Goal: Task Accomplishment & Management: Manage account settings

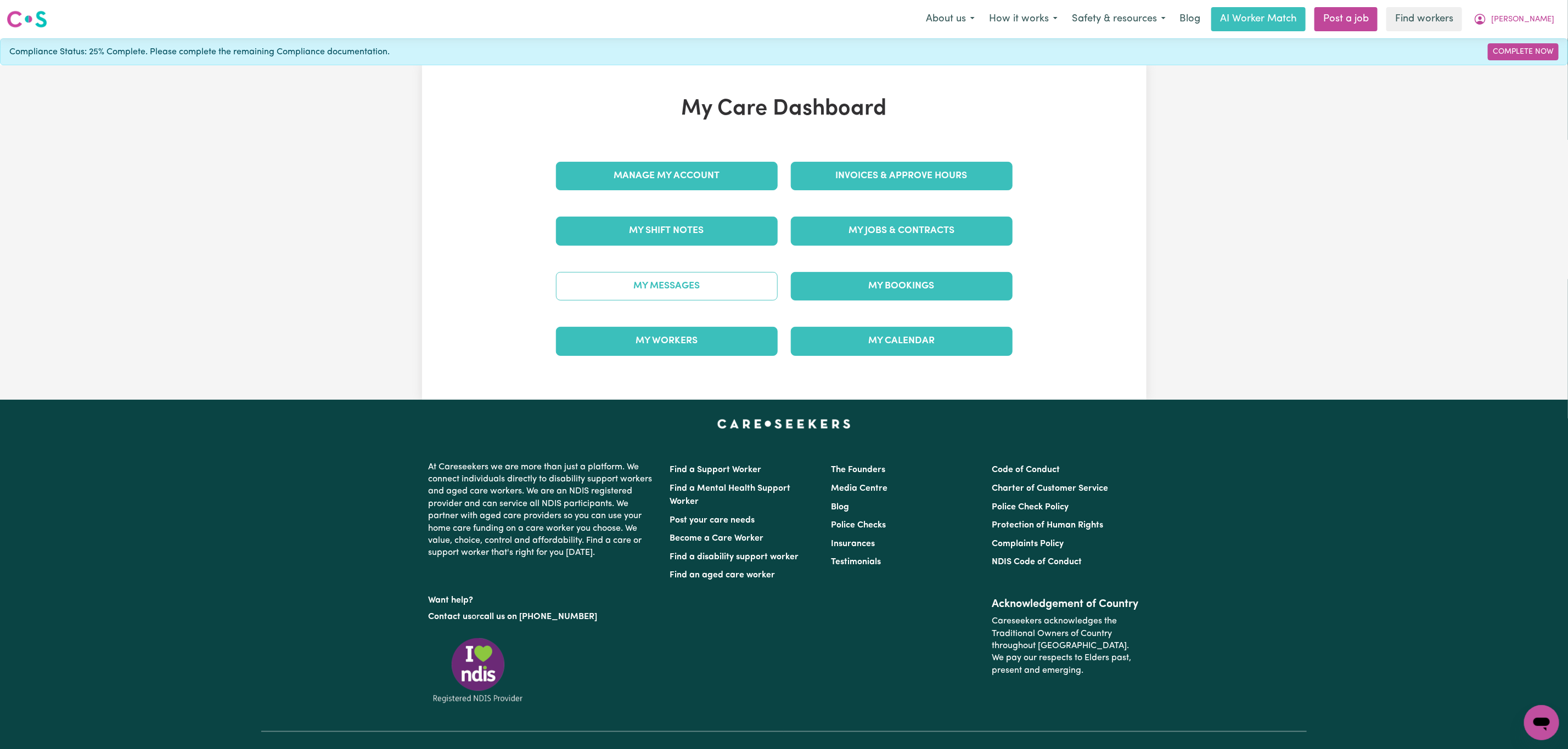
click at [706, 283] on link "My Messages" at bounding box center [667, 286] width 221 height 29
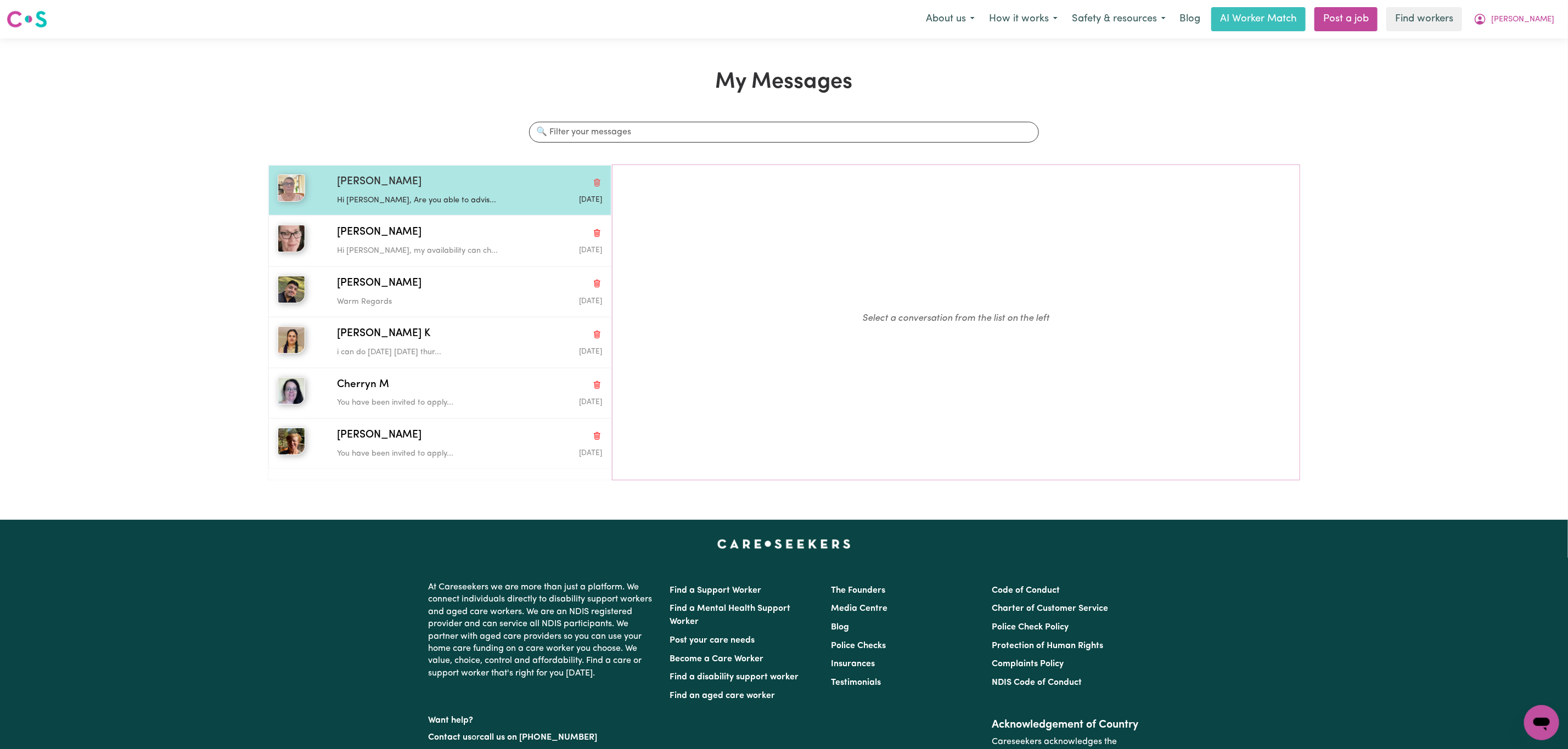
click at [402, 204] on p "Hi Kim, Are you able to advis..." at bounding box center [425, 201] width 177 height 12
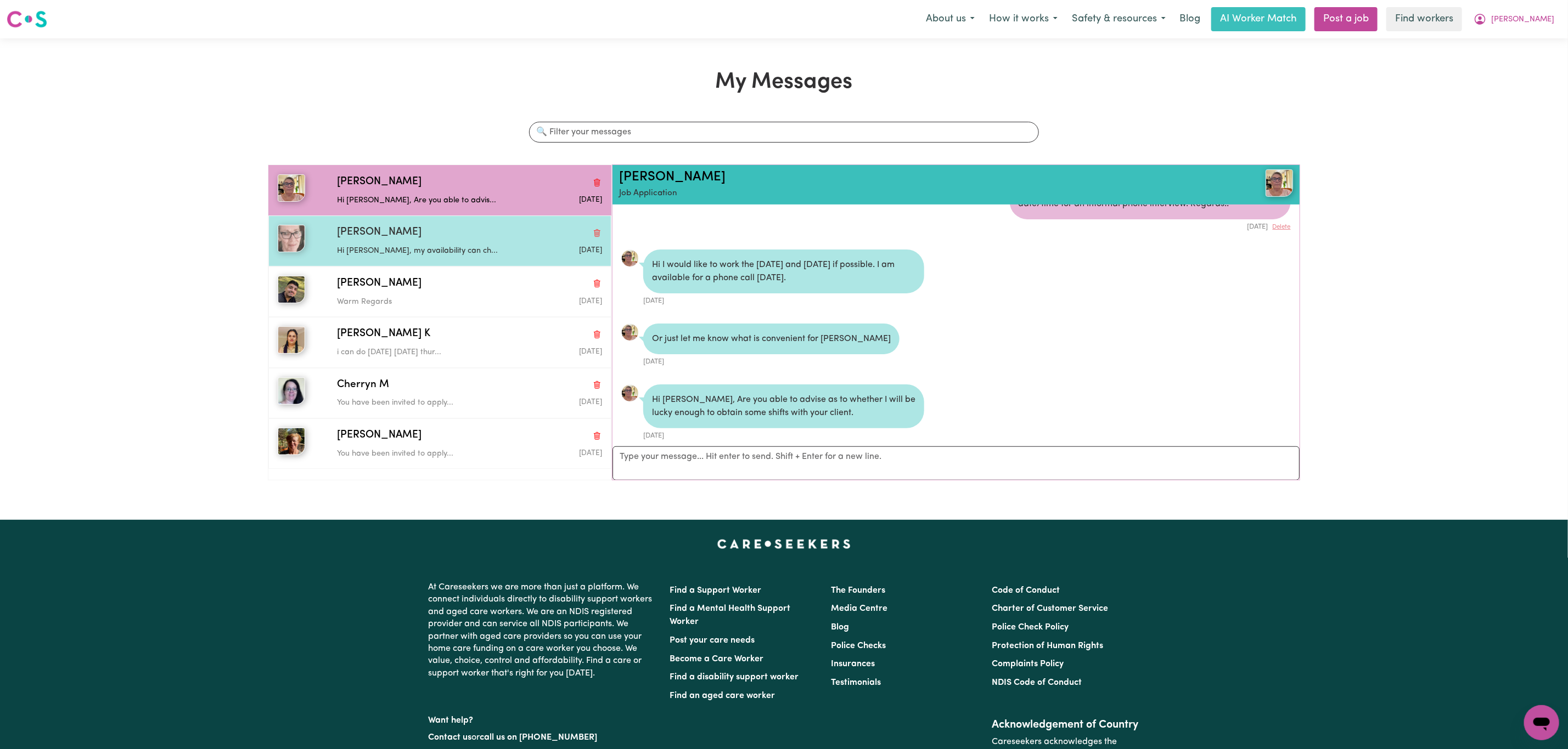
click at [423, 240] on div "Clare W" at bounding box center [469, 233] width 265 height 16
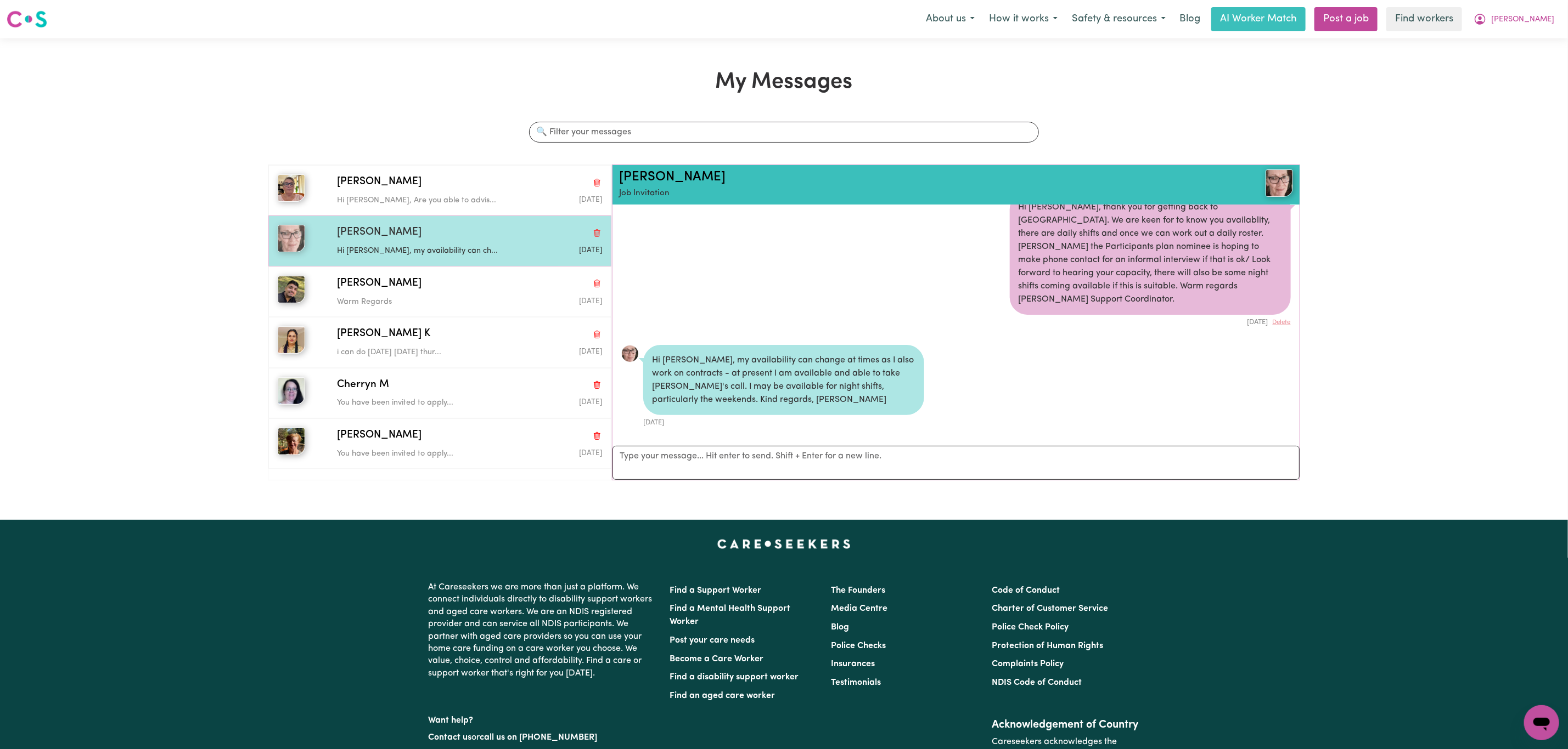
scroll to position [183, 0]
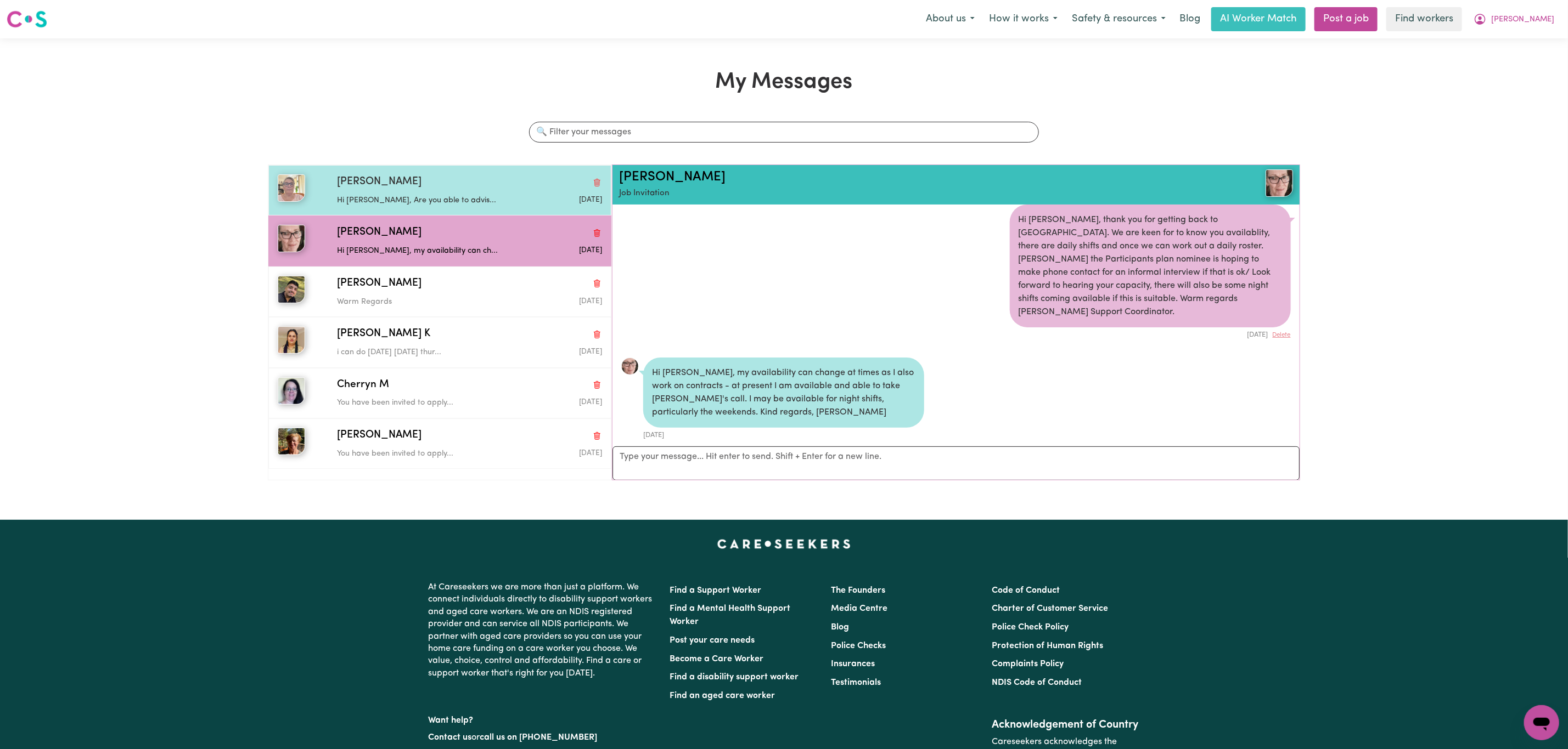
click at [413, 191] on div "Hi Kim, Are you able to advis..." at bounding box center [425, 199] width 177 height 17
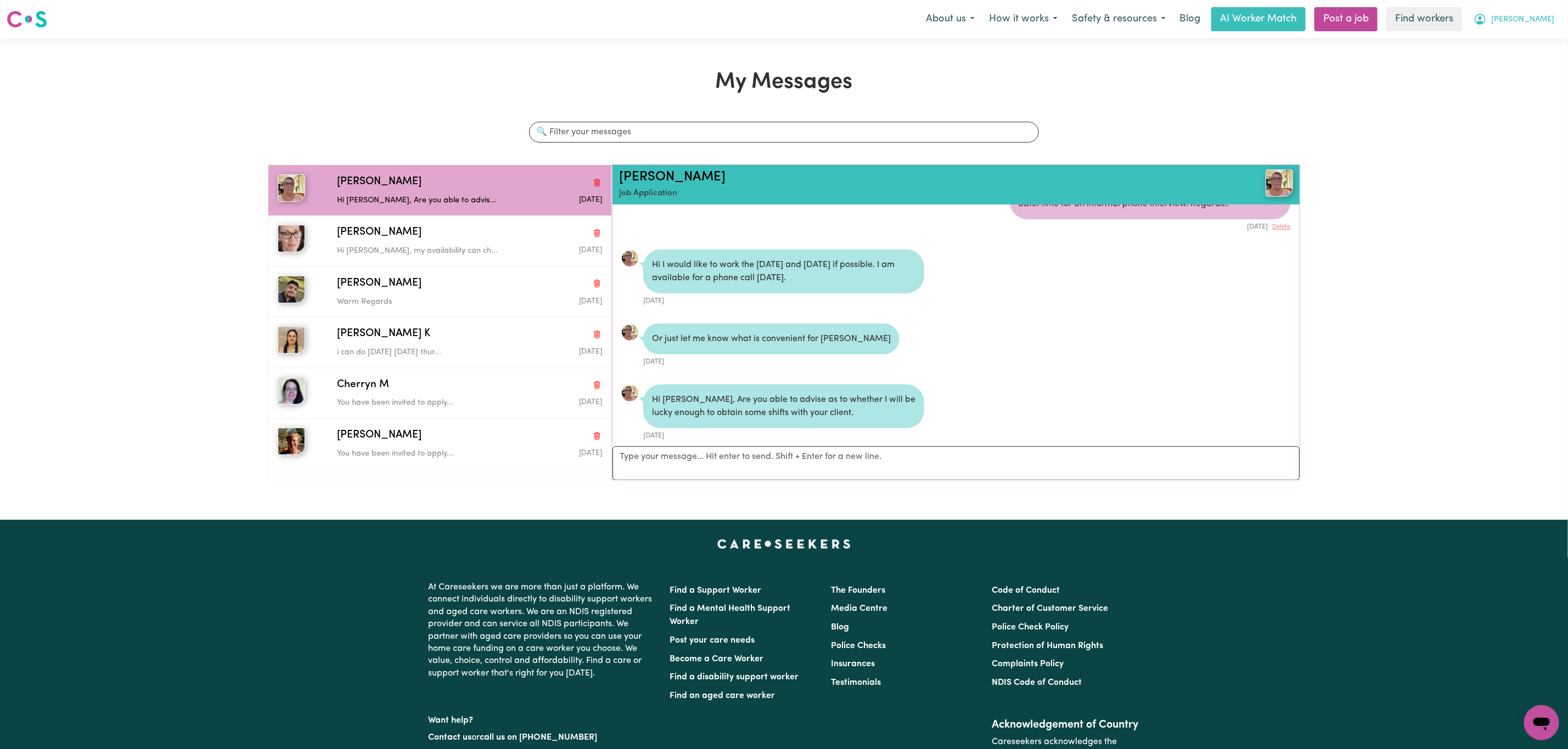
click at [1542, 25] on span "Kim" at bounding box center [1523, 20] width 63 height 12
click at [1527, 53] on link "Logout" at bounding box center [1517, 63] width 87 height 21
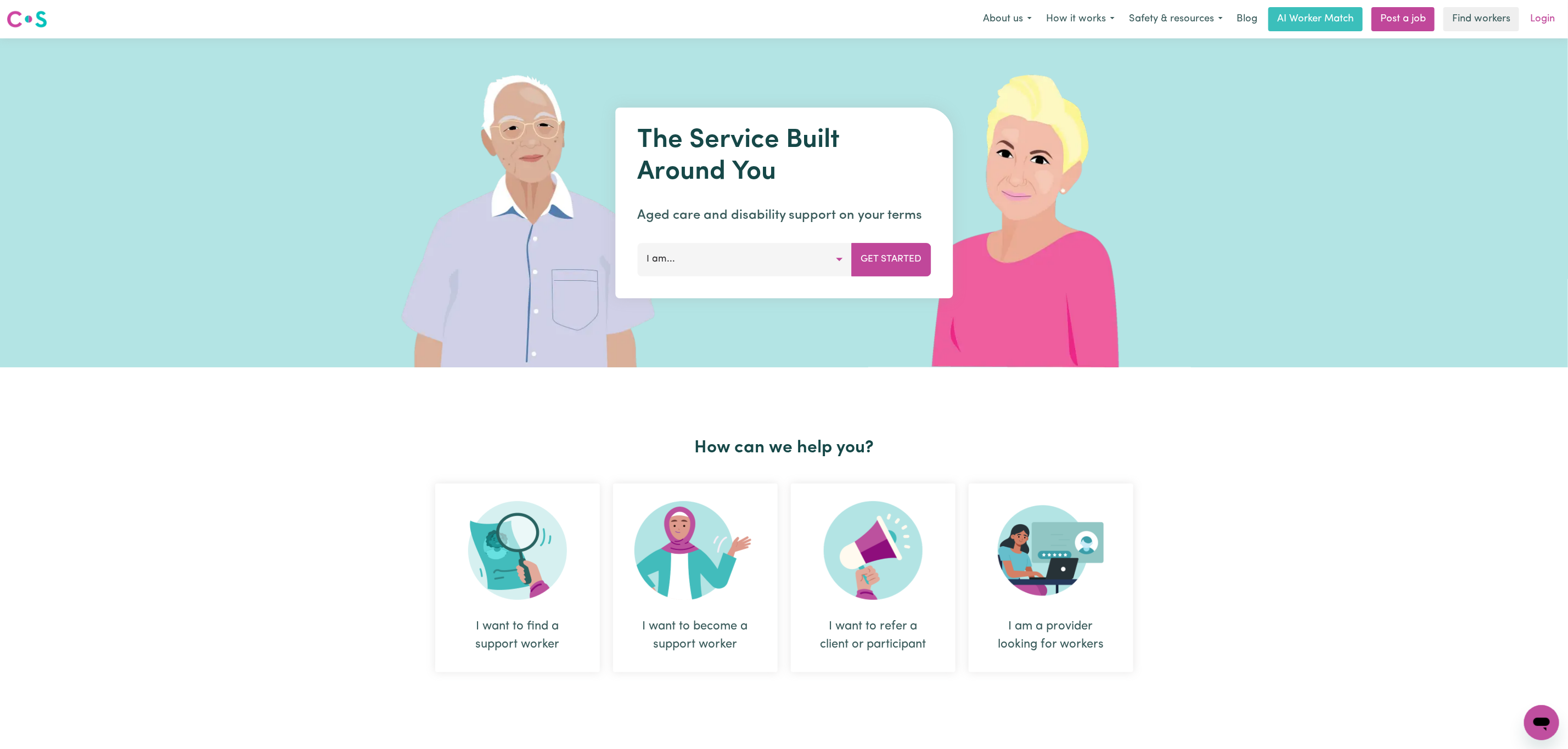
click at [1530, 23] on link "Login" at bounding box center [1542, 19] width 38 height 24
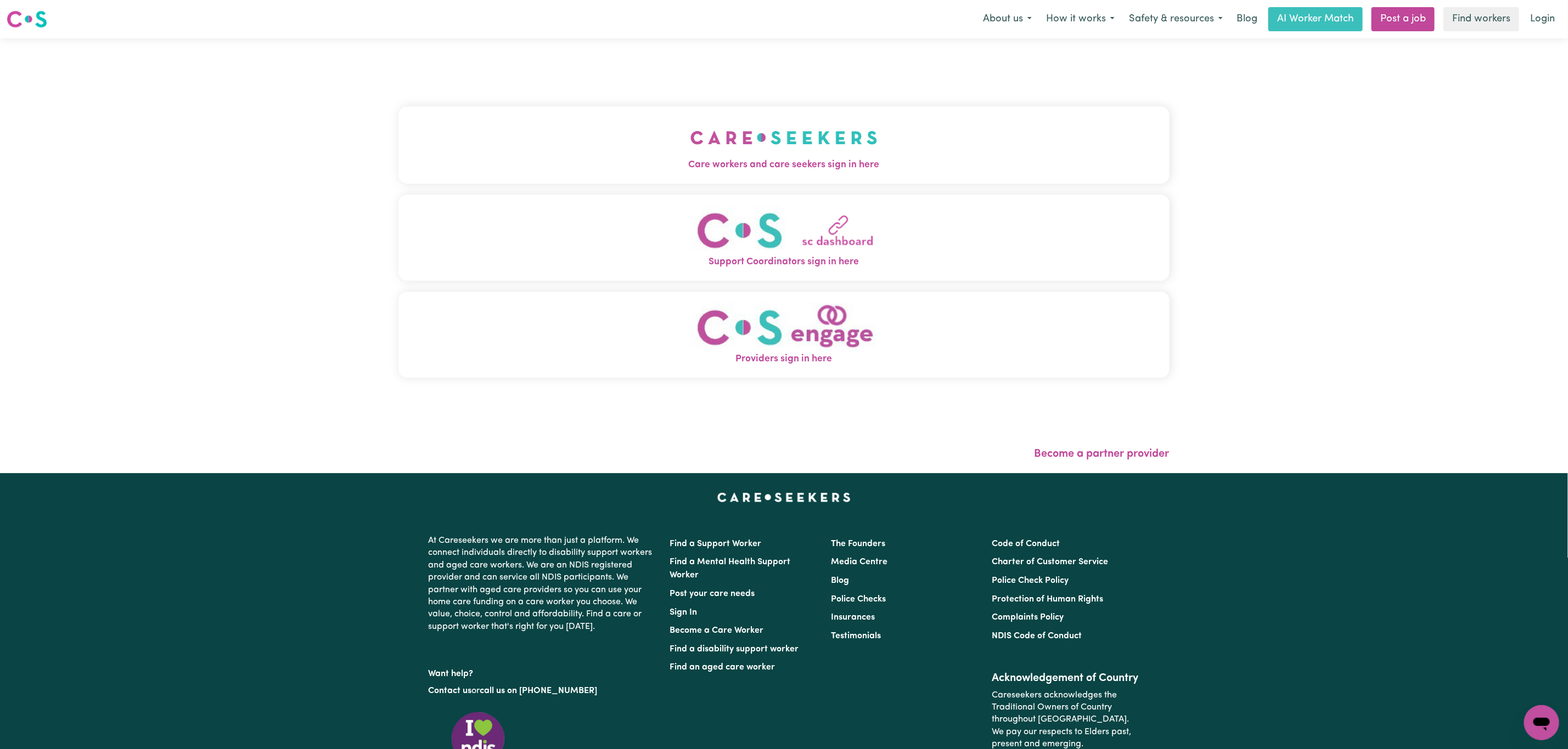
click at [720, 221] on img "Support Coordinators sign in here" at bounding box center [784, 230] width 187 height 50
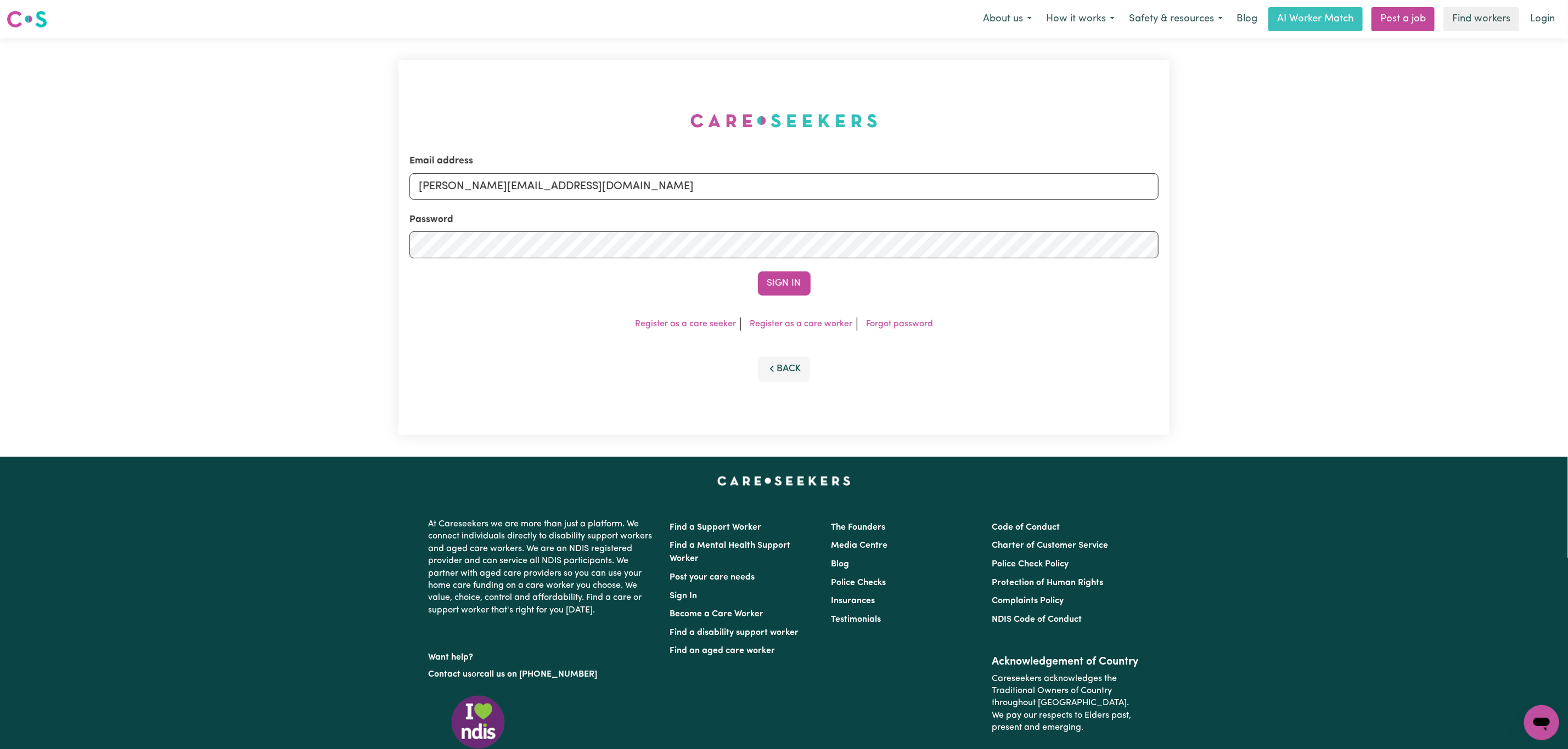
click at [506, 171] on div "Email address mikayla+engage@careseekers.com.au" at bounding box center [784, 177] width 749 height 45
click at [519, 185] on input "mikayla+engage@careseekers.com.au" at bounding box center [784, 186] width 749 height 26
paste input "TrentCLASS"
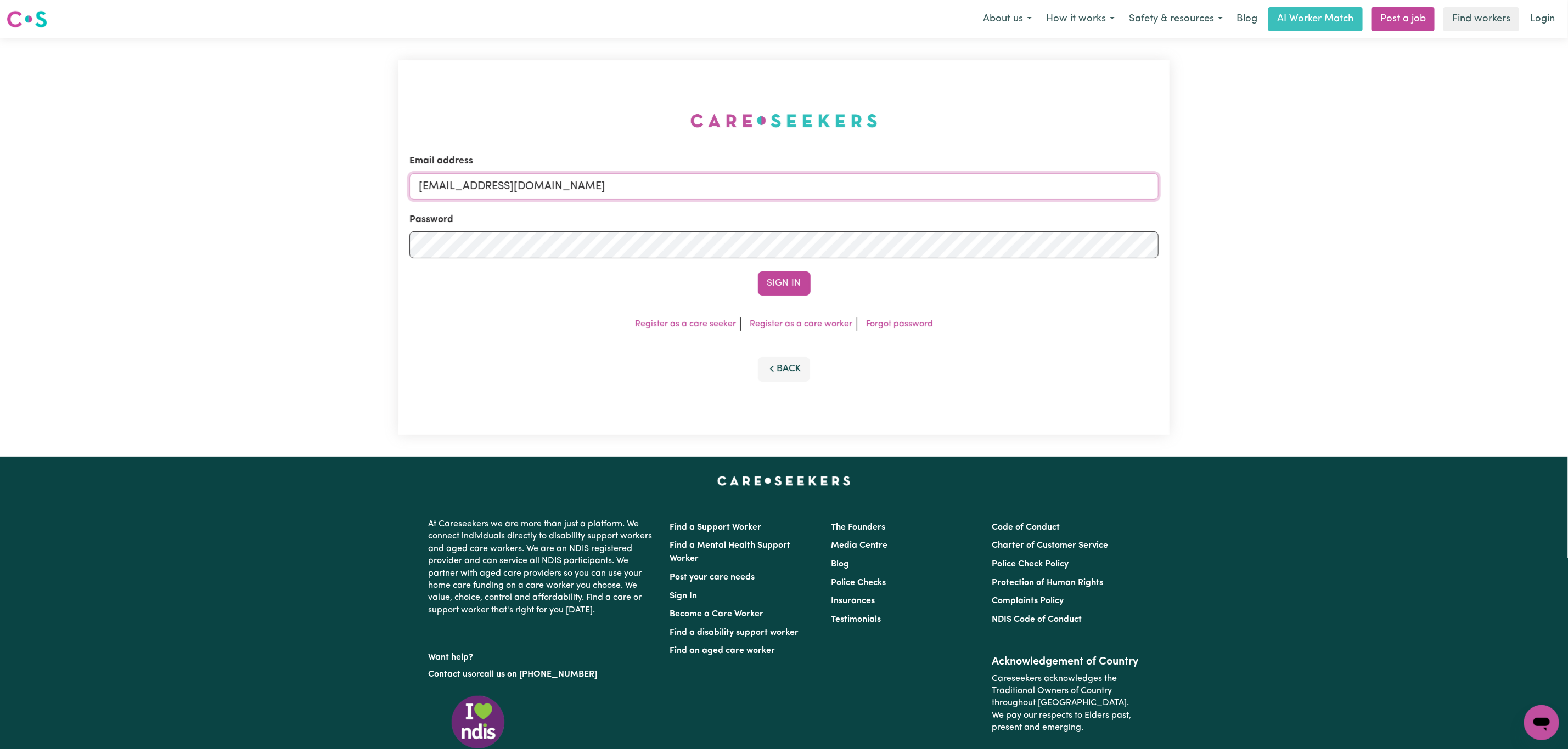
type input "TrentCLASS@careseekers.com.au"
click at [758, 272] on button "Sign In" at bounding box center [784, 284] width 53 height 24
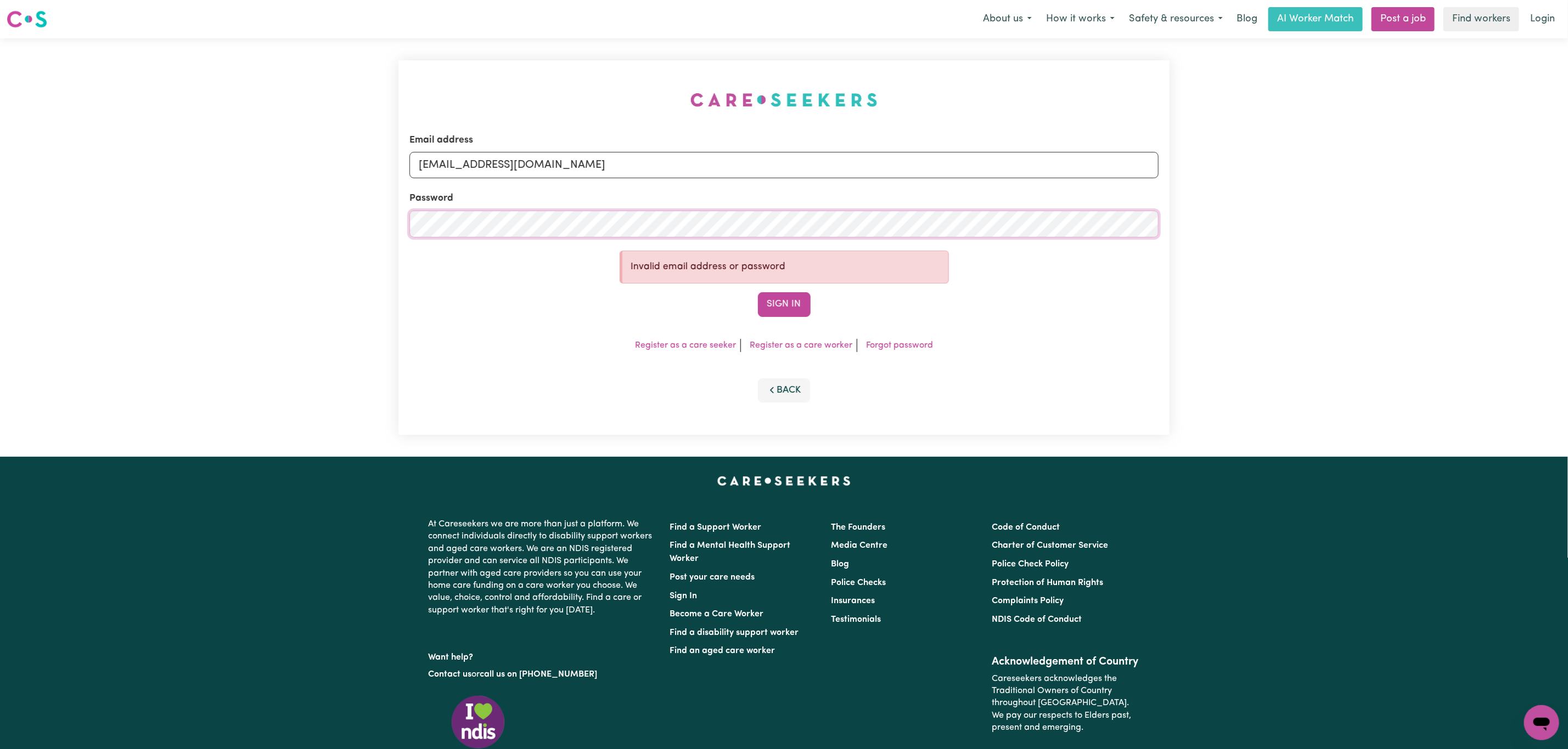
click at [311, 227] on div "Email address TrentCLASS@careseekers.com.au Password Invalid email address or p…" at bounding box center [784, 248] width 1568 height 419
click at [758, 292] on button "Sign In" at bounding box center [784, 304] width 53 height 24
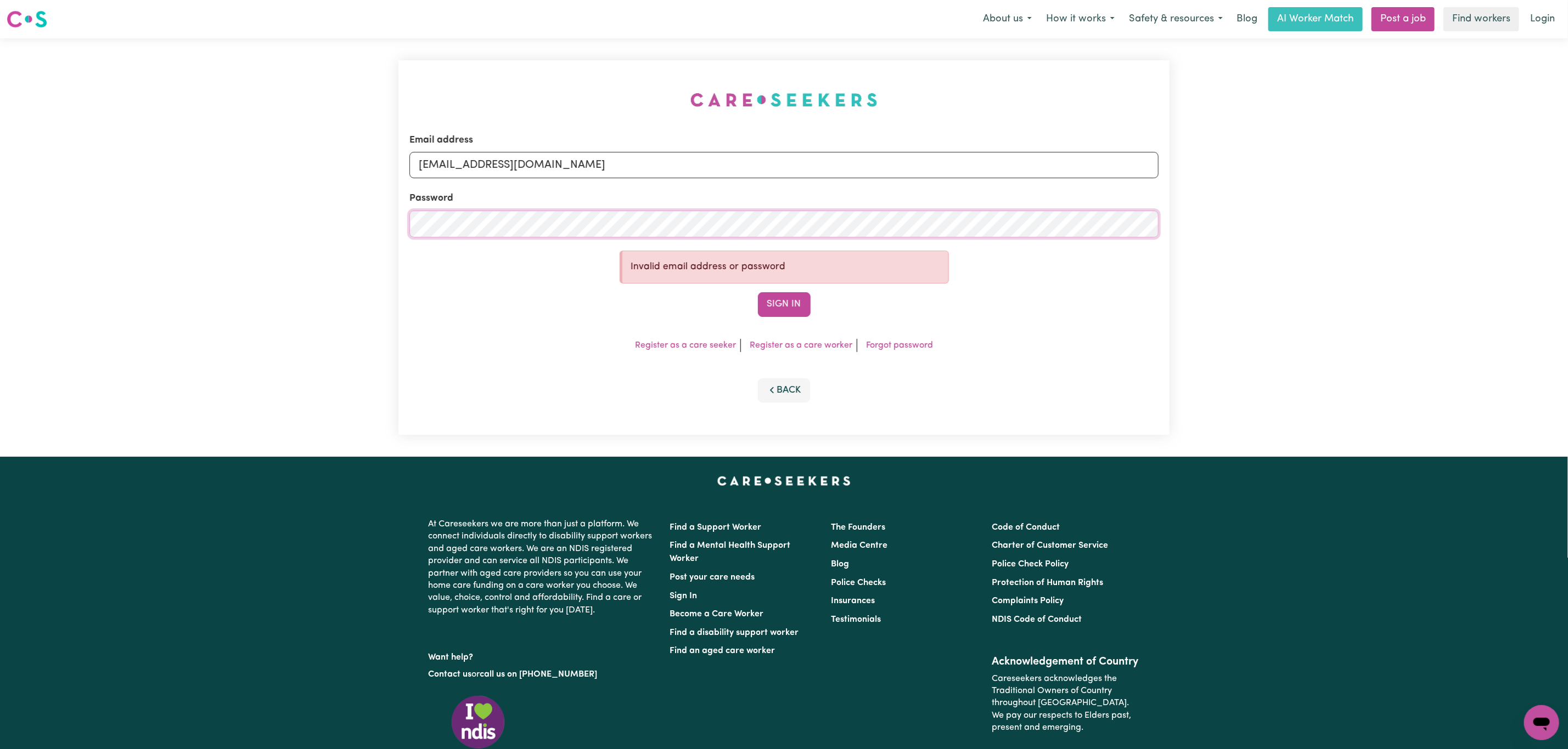
click at [758, 292] on button "Sign In" at bounding box center [784, 304] width 53 height 24
click at [341, 221] on div "Email address TrentCLASS@careseekers.com.au Password Invalid email address or p…" at bounding box center [784, 248] width 1568 height 419
click at [577, 163] on input "TrentCLASS@careseekers.com.au" at bounding box center [784, 165] width 749 height 26
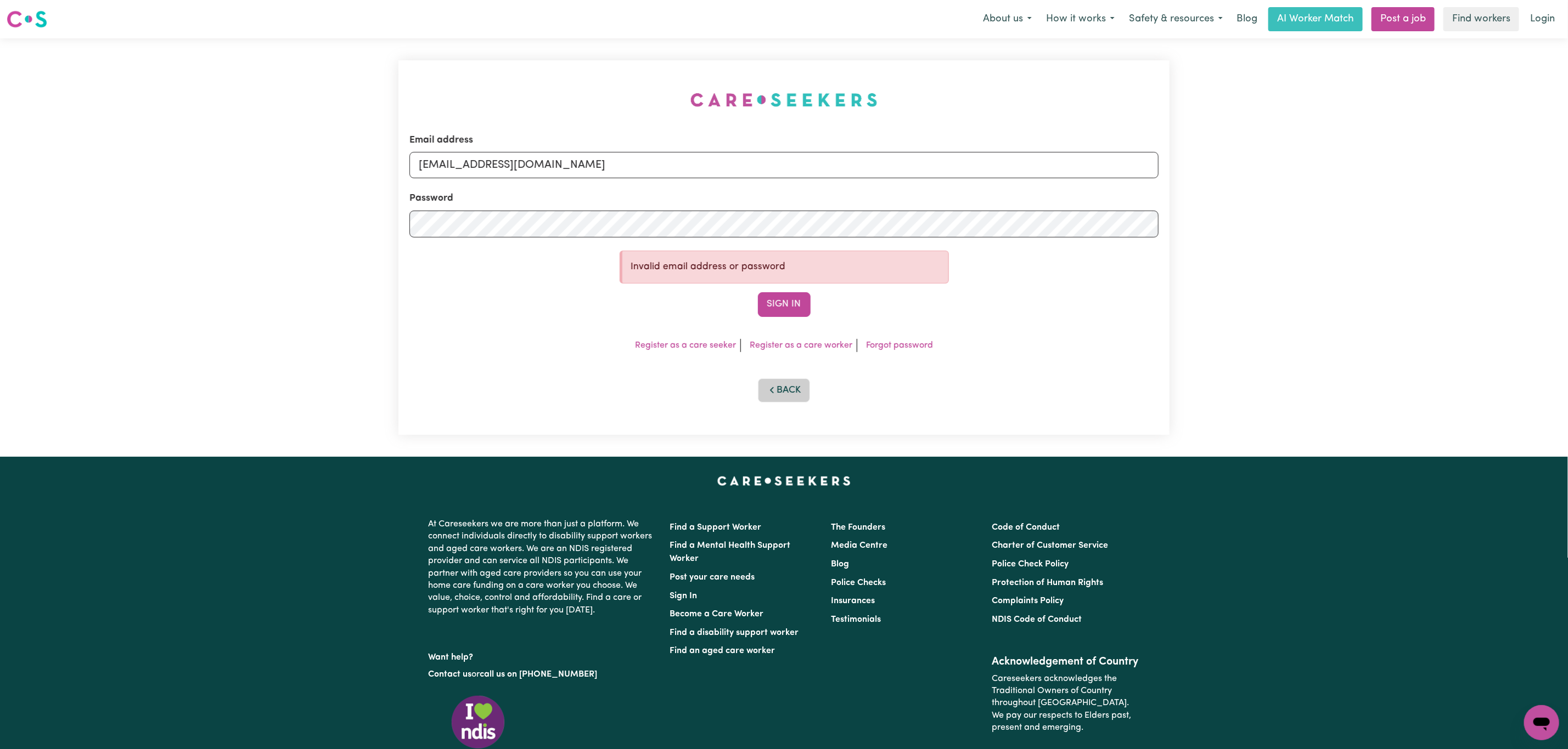
click at [787, 391] on button "Back" at bounding box center [784, 391] width 53 height 24
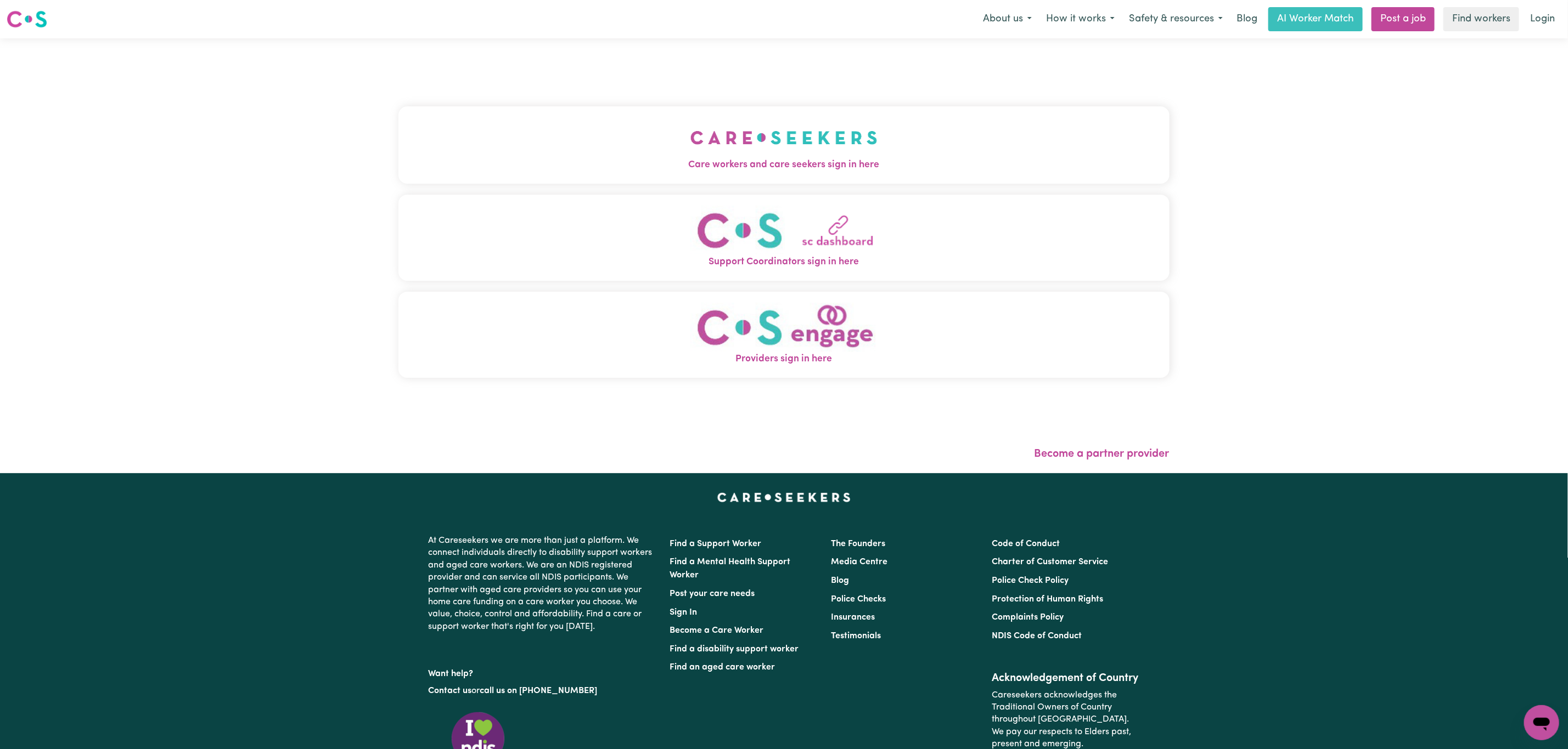
click at [514, 152] on button "Care workers and care seekers sign in here" at bounding box center [784, 145] width 771 height 77
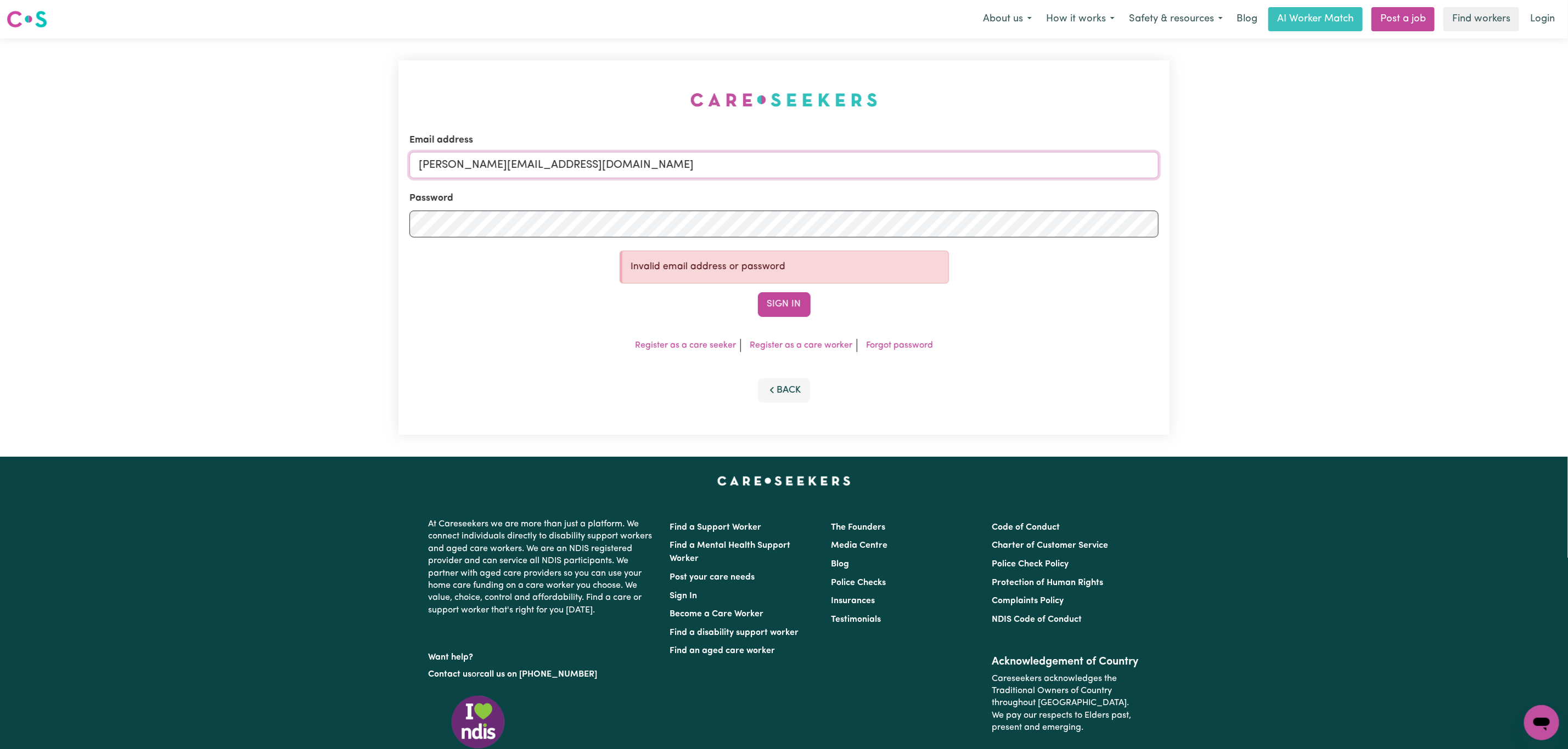
click at [469, 165] on input "mikayla+engage@careseekers.com.au" at bounding box center [784, 165] width 749 height 26
drag, startPoint x: 473, startPoint y: 169, endPoint x: 837, endPoint y: 196, distance: 365.0
click at [838, 184] on form "Email address superuser~mikayla@careseekers.com.au Password Invalid email addre…" at bounding box center [784, 224] width 749 height 183
click at [786, 310] on button "Sign In" at bounding box center [784, 304] width 53 height 24
click at [782, 306] on button "Sign In" at bounding box center [784, 304] width 53 height 24
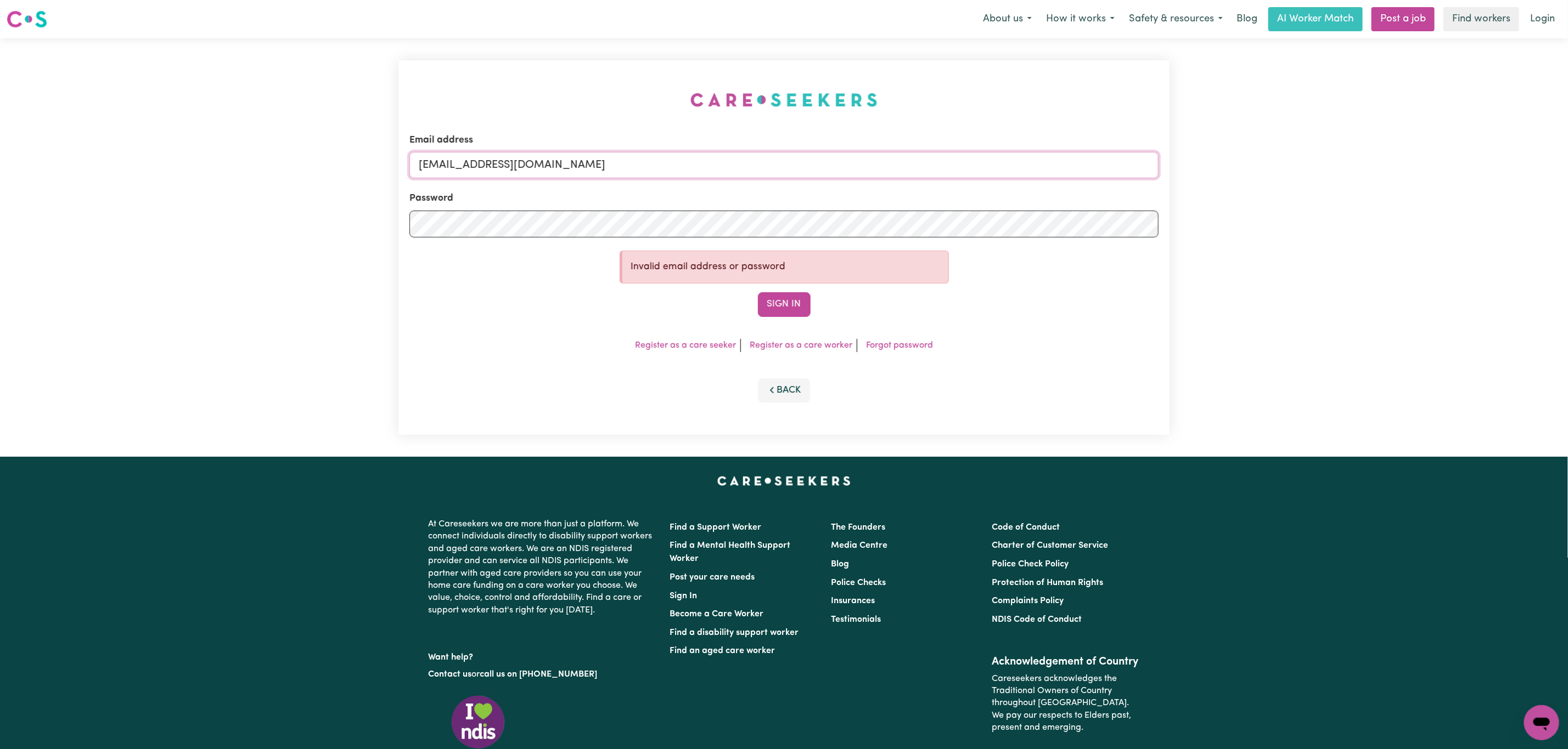
drag, startPoint x: 480, startPoint y: 166, endPoint x: 833, endPoint y: 193, distance: 354.0
click at [853, 161] on input "superuser~ClientSCWilton@careseekers.com.au" at bounding box center [784, 165] width 749 height 26
paste input "TrentCLASS"
type input "superuser~TrentCLASS@careseekers.com.au"
click at [776, 300] on button "Sign In" at bounding box center [784, 304] width 53 height 24
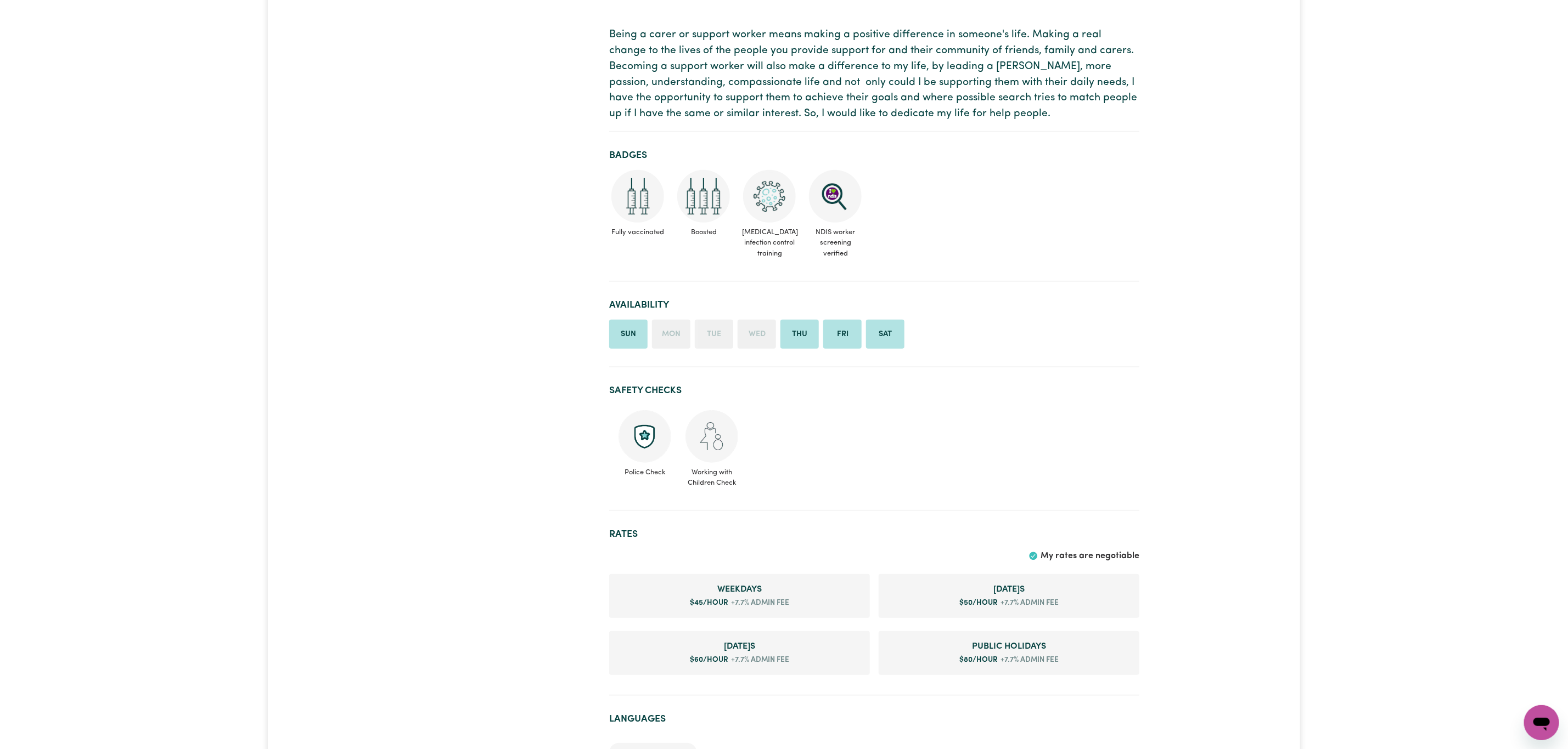
scroll to position [329, 0]
